Goal: Information Seeking & Learning: Learn about a topic

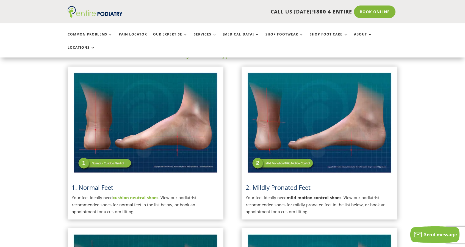
scroll to position [124, 0]
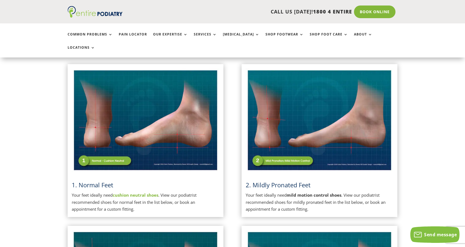
click at [158, 192] on strong "cushion neutral shoes" at bounding box center [136, 194] width 46 height 5
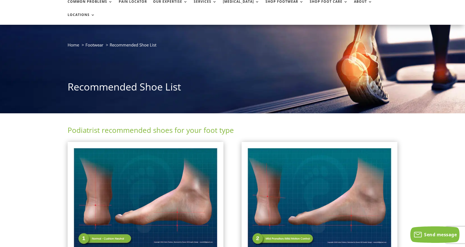
scroll to position [0, 0]
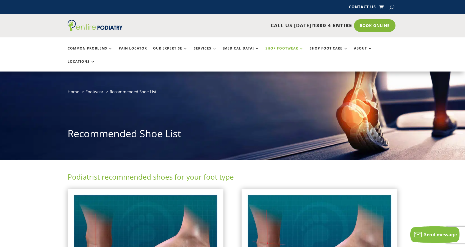
click at [286, 49] on link "Shop Footwear" at bounding box center [284, 52] width 38 height 12
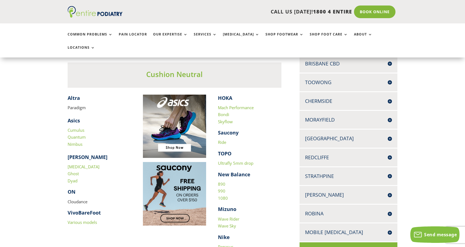
scroll to position [140, 0]
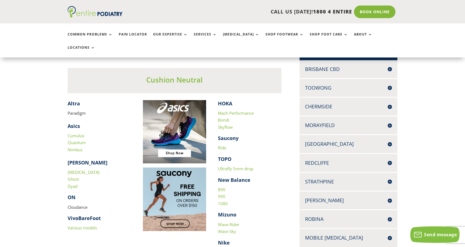
click at [79, 110] on p "Paradigm" at bounding box center [99, 113] width 63 height 7
click at [76, 139] on link "Quantum" at bounding box center [77, 141] width 18 height 5
click at [75, 169] on link "Glycerin" at bounding box center [84, 171] width 32 height 5
click at [226, 124] on link "Skyflow" at bounding box center [225, 126] width 15 height 5
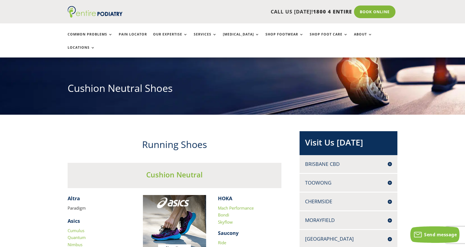
scroll to position [0, 0]
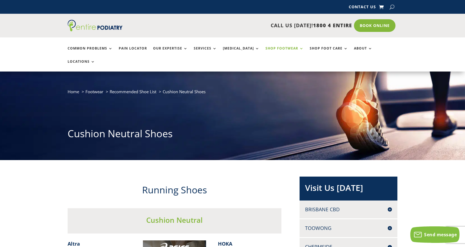
click at [276, 51] on link "Shop Footwear" at bounding box center [284, 52] width 38 height 12
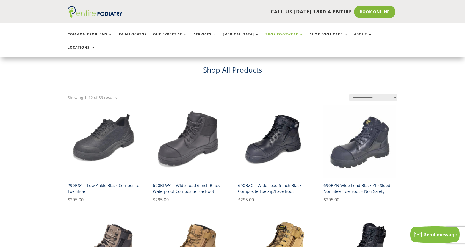
scroll to position [21, 0]
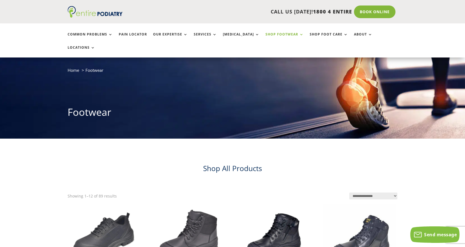
click at [287, 36] on link "Shop Footwear" at bounding box center [284, 38] width 38 height 12
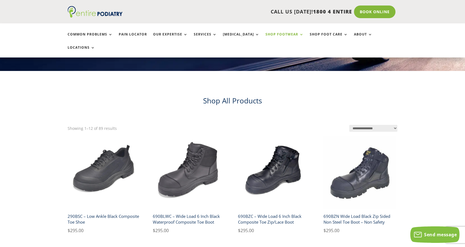
scroll to position [90, 0]
